Goal: Task Accomplishment & Management: Manage account settings

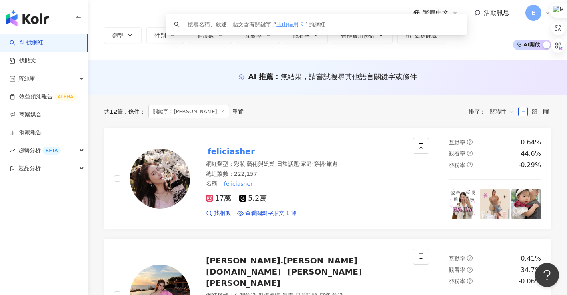
scroll to position [44, 0]
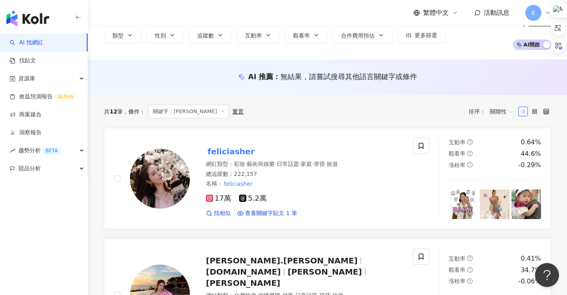
click at [547, 16] on div "E" at bounding box center [538, 13] width 26 height 16
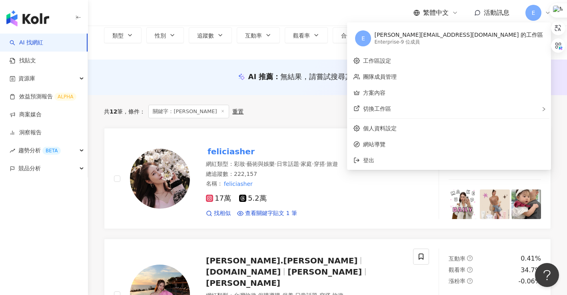
click at [495, 39] on div "Enterprise - 9 位成員" at bounding box center [458, 42] width 169 height 7
click at [397, 74] on link "團隊成員管理" at bounding box center [380, 77] width 34 height 6
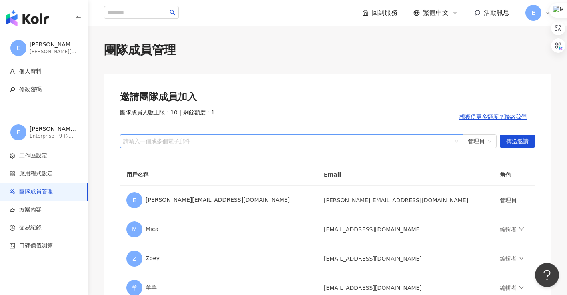
click at [229, 142] on div at bounding box center [288, 141] width 332 height 6
paste input "**********"
click at [481, 145] on span "管理員" at bounding box center [480, 141] width 24 height 13
type input "**********"
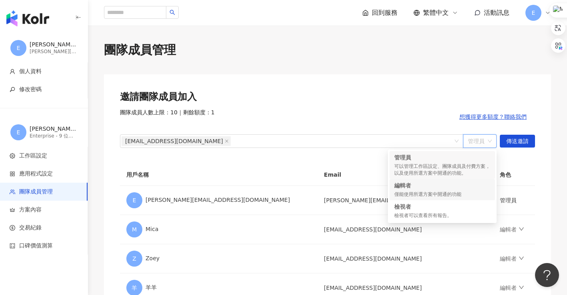
click at [430, 191] on div "僅能使用所選方案中開通的功能" at bounding box center [442, 194] width 96 height 7
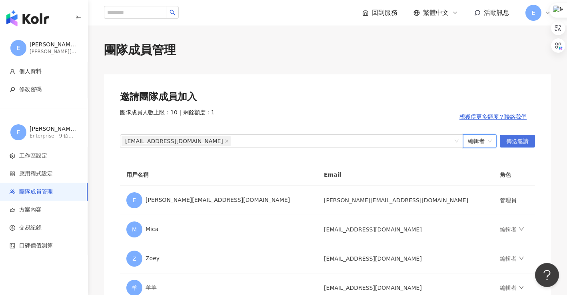
click at [525, 140] on span "傳送邀請" at bounding box center [517, 141] width 22 height 13
click at [299, 82] on div "邀請團隊成員加入 團隊成員人數上限：10 ｜ 剩餘額度：0 想獲得更多額度？聯絡我們 請輸入一個或多個電子郵件 管理員 傳送邀請 用戶名稱 Email 角色 …" at bounding box center [327, 283] width 447 height 419
drag, startPoint x: 280, startPoint y: 76, endPoint x: 285, endPoint y: 67, distance: 9.8
click at [280, 76] on div "邀請團隊成員加入 團隊成員人數上限：10 ｜ 剩餘額度：0 想獲得更多額度？聯絡我們 請輸入一個或多個電子郵件 管理員 傳送邀請 用戶名稱 Email 角色 …" at bounding box center [327, 283] width 447 height 419
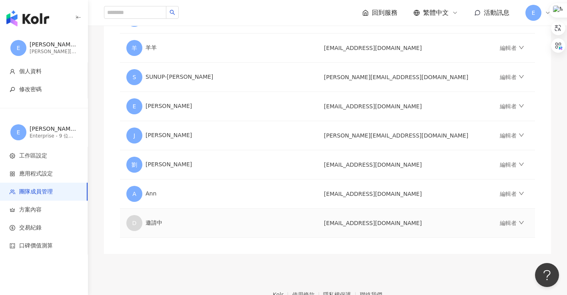
scroll to position [200, 0]
